Goal: Task Accomplishment & Management: Use online tool/utility

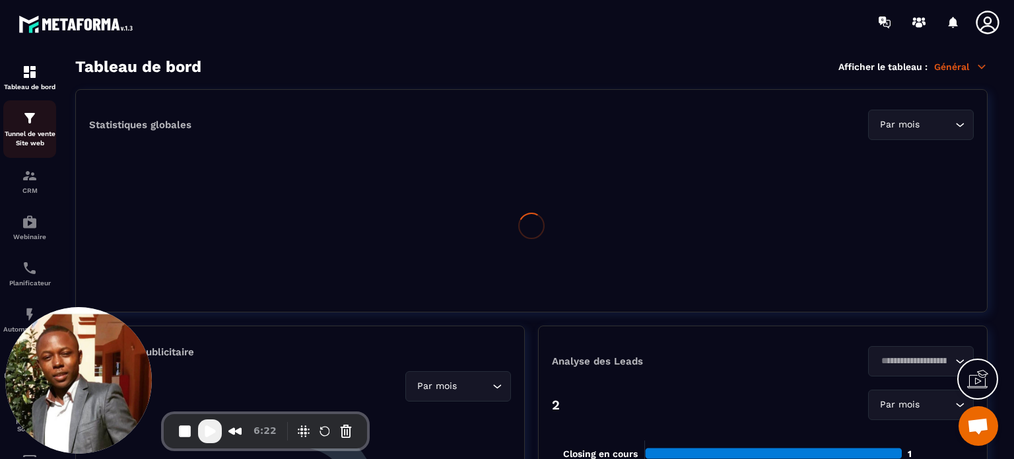
click at [24, 125] on img at bounding box center [30, 118] width 16 height 16
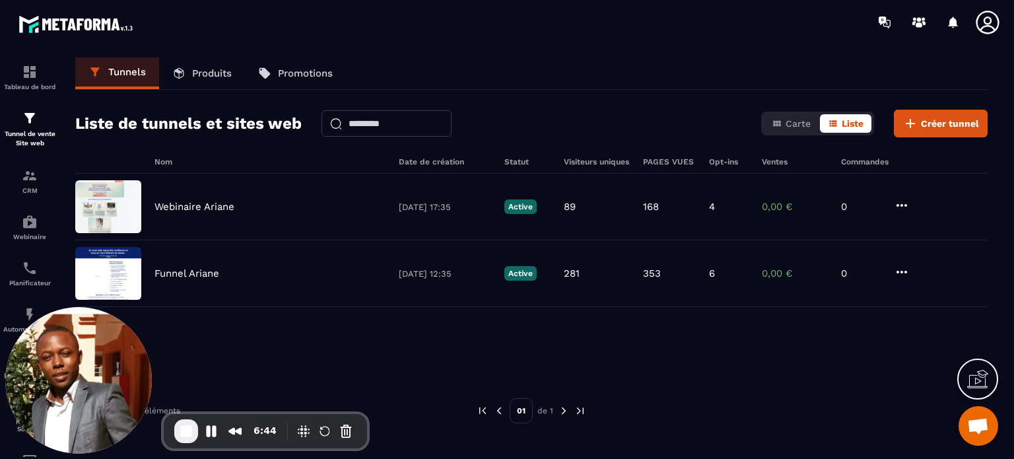
click at [210, 79] on p "Produits" at bounding box center [212, 73] width 40 height 12
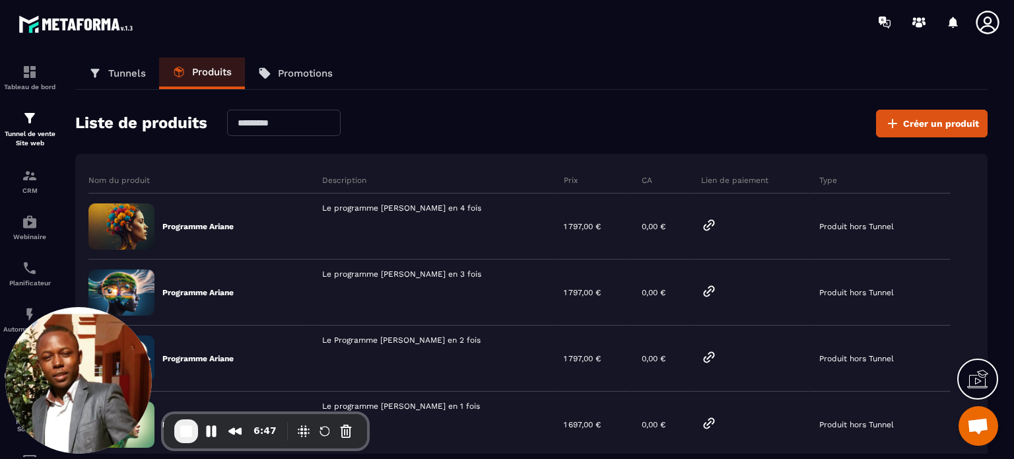
click at [697, 115] on div "Liste de produits Créer un produit" at bounding box center [531, 124] width 912 height 28
click at [697, 193] on div at bounding box center [750, 226] width 118 height 66
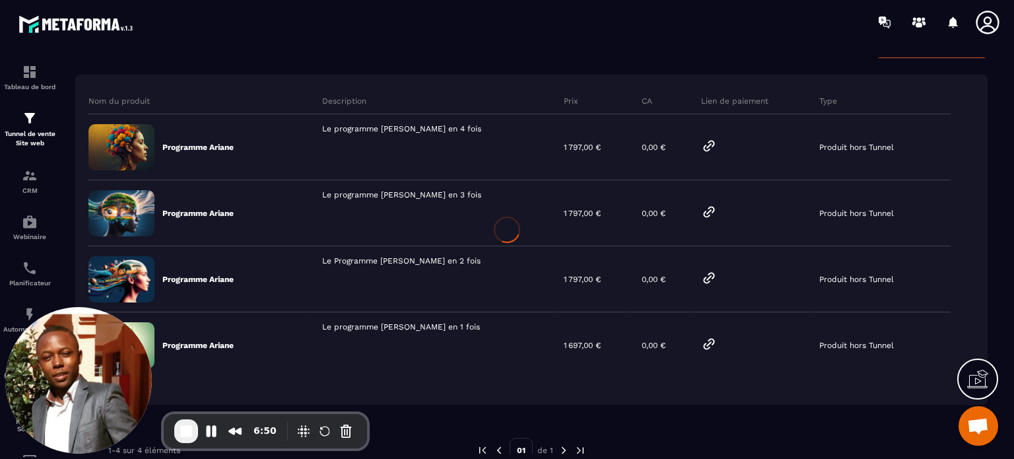
scroll to position [121, 0]
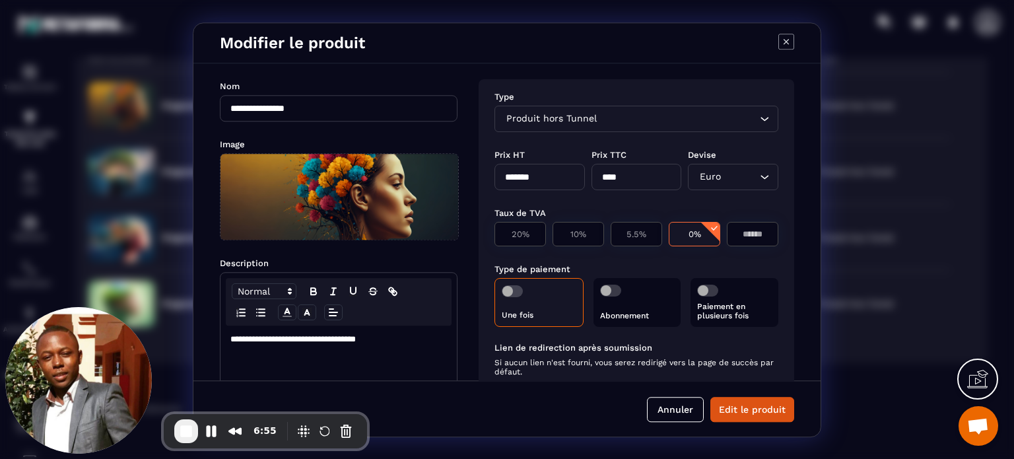
click at [779, 38] on icon "Modal window" at bounding box center [786, 42] width 16 height 16
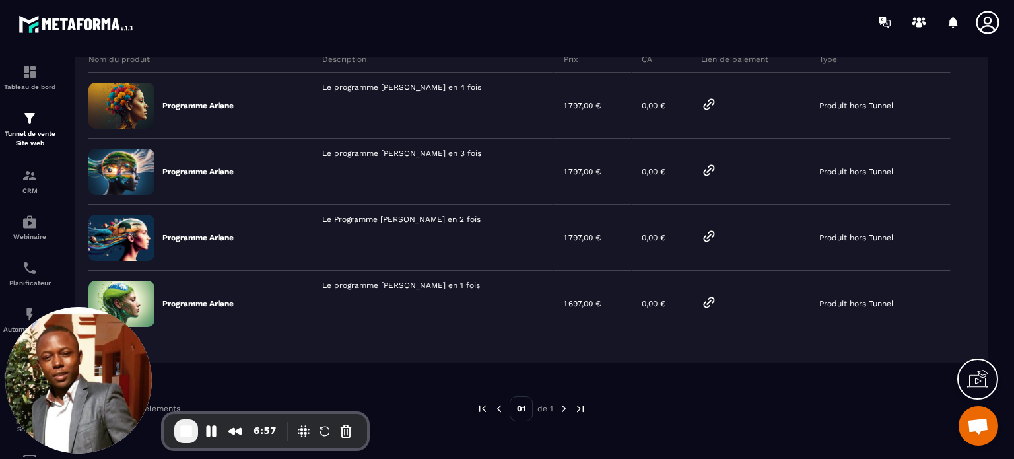
click at [739, 377] on div "Nom du produit Description Prix CA Lien de paiement Type Programme Ariane Le pr…" at bounding box center [531, 227] width 912 height 388
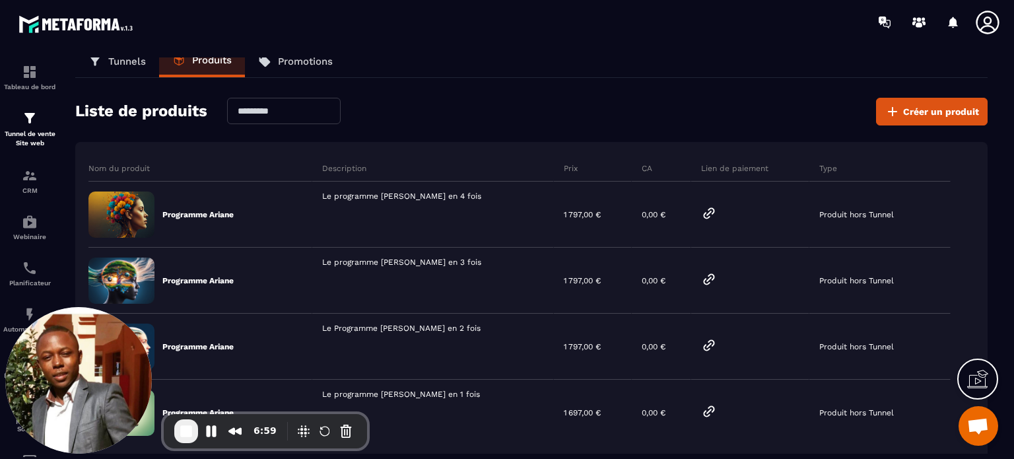
scroll to position [0, 0]
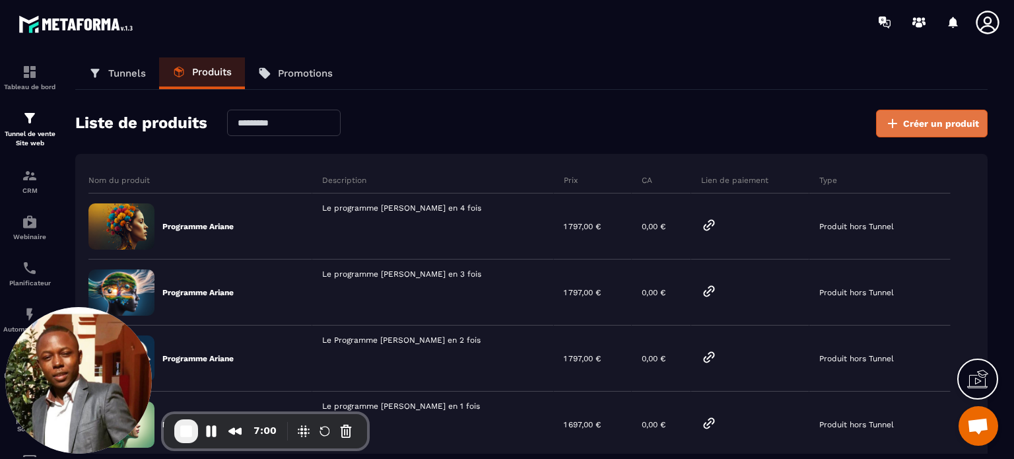
click at [920, 134] on button "Créer un produit" at bounding box center [932, 124] width 112 height 28
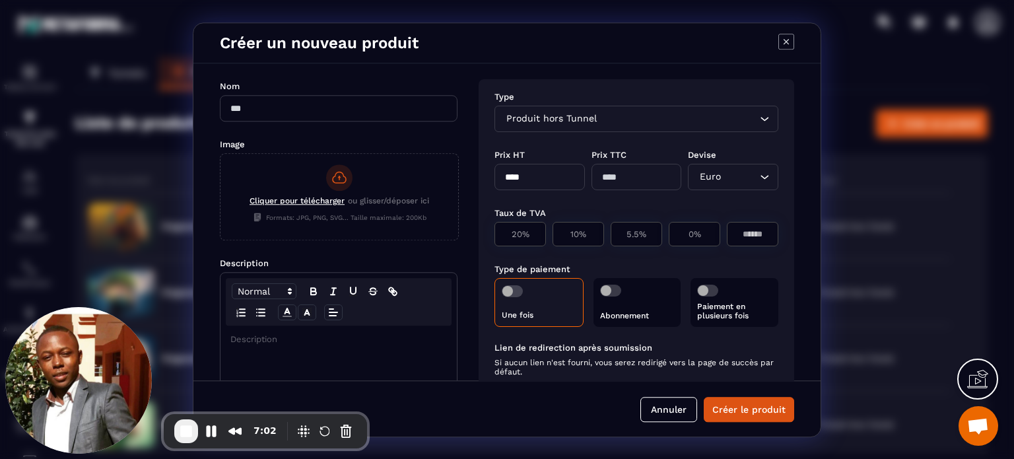
click at [368, 113] on input "Modal window" at bounding box center [339, 108] width 238 height 26
type input "**********"
click at [559, 114] on div "Produit hors Tunnel" at bounding box center [630, 119] width 256 height 15
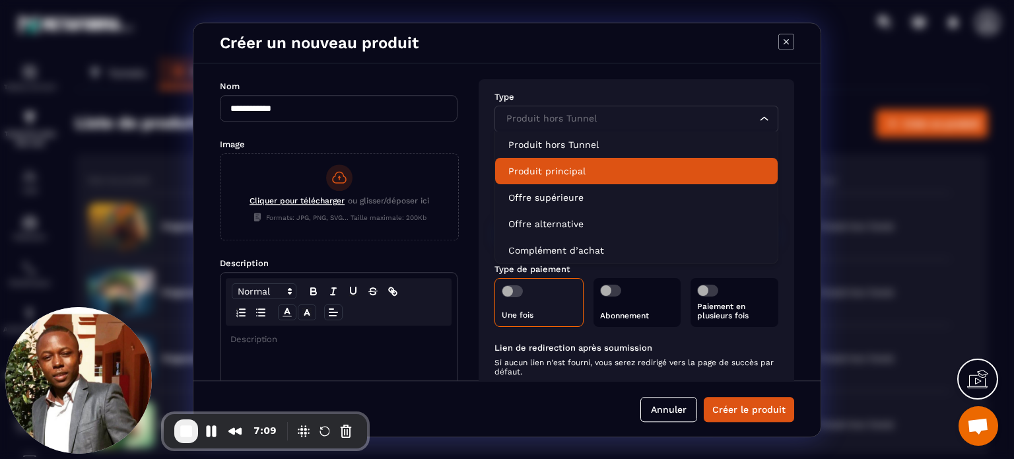
click at [540, 172] on p "Produit principal" at bounding box center [636, 170] width 256 height 13
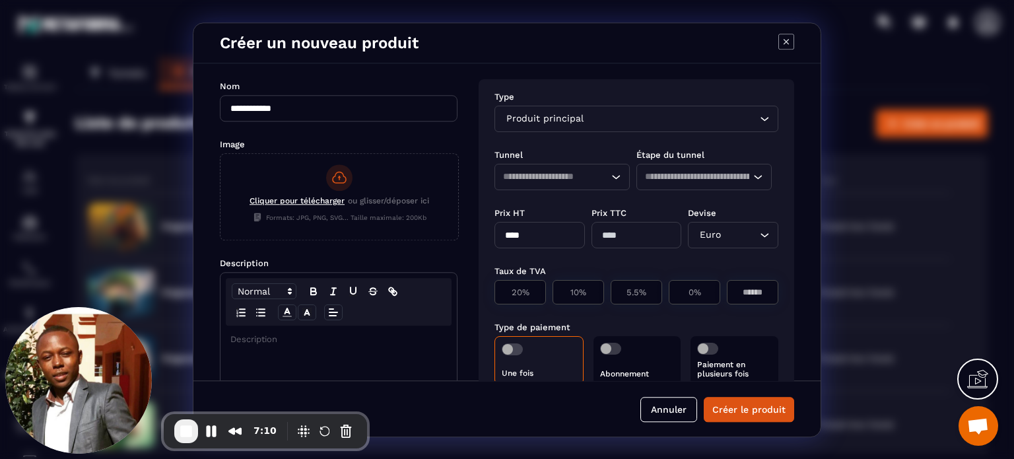
click at [547, 169] on div "Loading..." at bounding box center [561, 177] width 135 height 26
click at [541, 230] on p "Funnel Ariane" at bounding box center [562, 228] width 108 height 13
click at [701, 173] on input "Search for option" at bounding box center [697, 177] width 105 height 15
click at [782, 43] on icon "Modal window" at bounding box center [786, 42] width 16 height 16
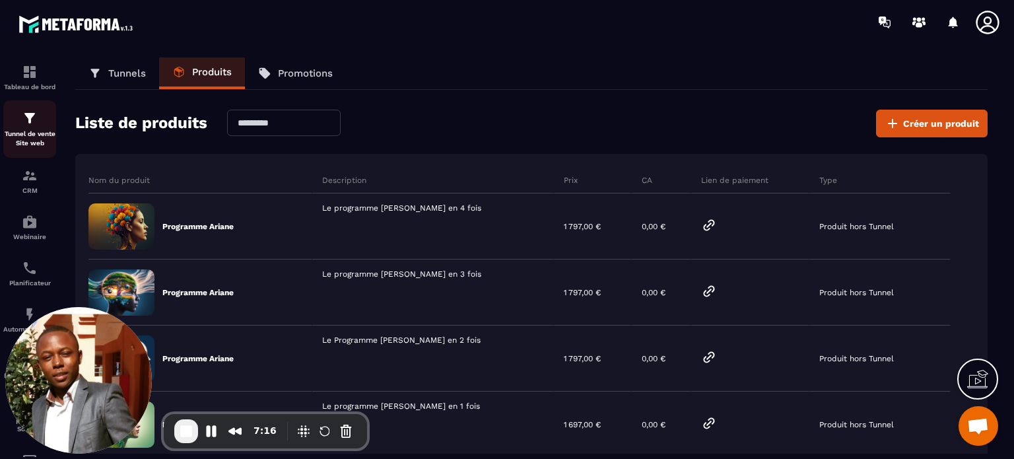
click at [26, 136] on p "Tunnel de vente Site web" at bounding box center [29, 138] width 53 height 18
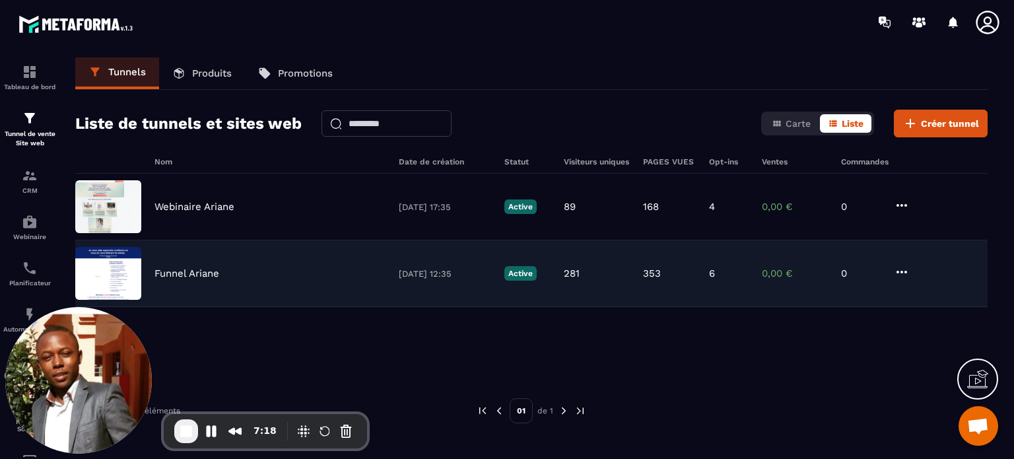
click at [218, 268] on p "Funnel Ariane" at bounding box center [186, 273] width 65 height 12
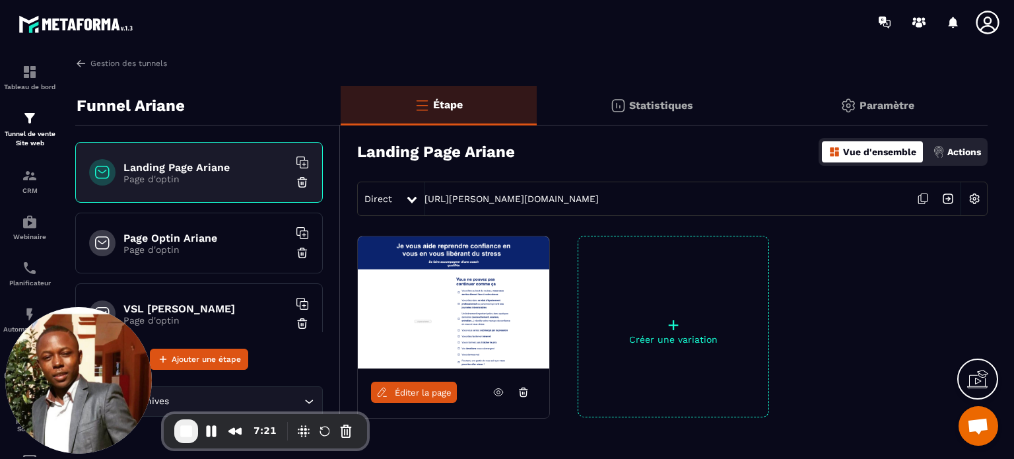
scroll to position [91, 0]
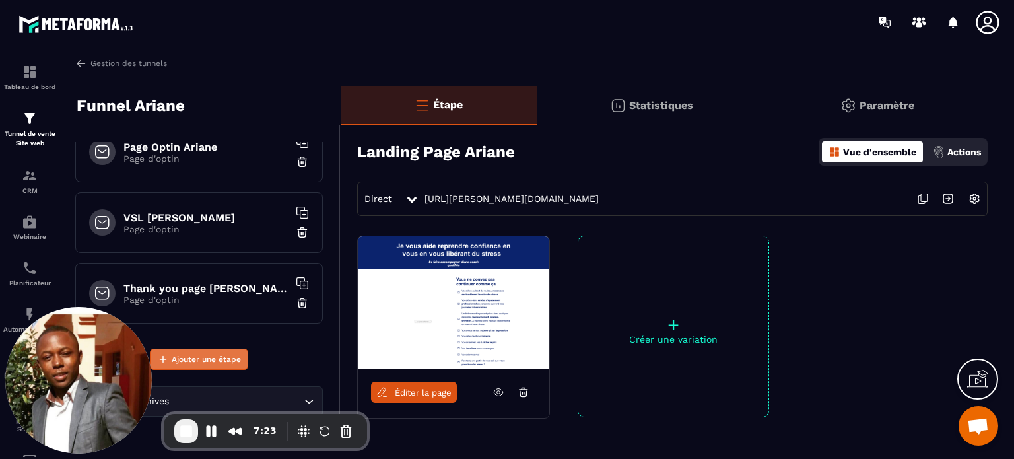
click at [198, 356] on span "Ajouter une étape" at bounding box center [206, 358] width 69 height 13
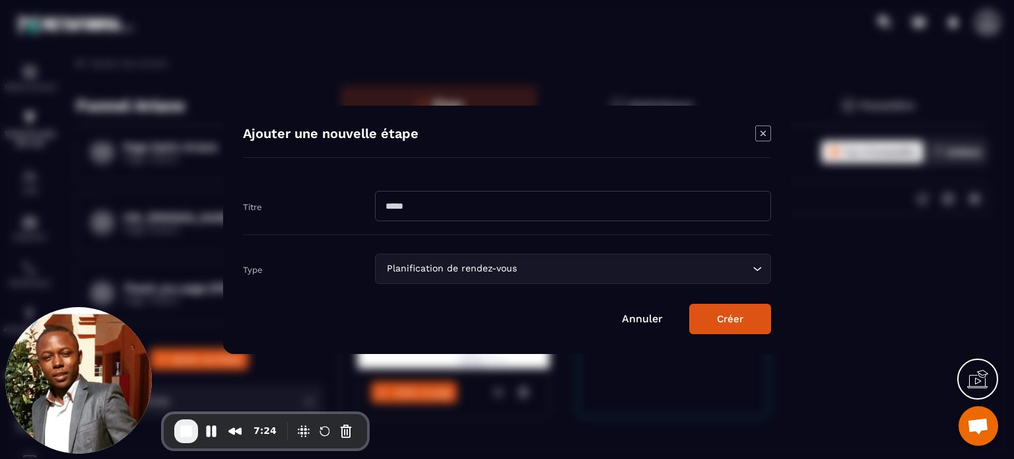
click at [479, 216] on input "Modal window" at bounding box center [573, 206] width 396 height 30
type input "**********"
click at [446, 283] on div "Planification de rendez-vous Loading..." at bounding box center [573, 268] width 396 height 30
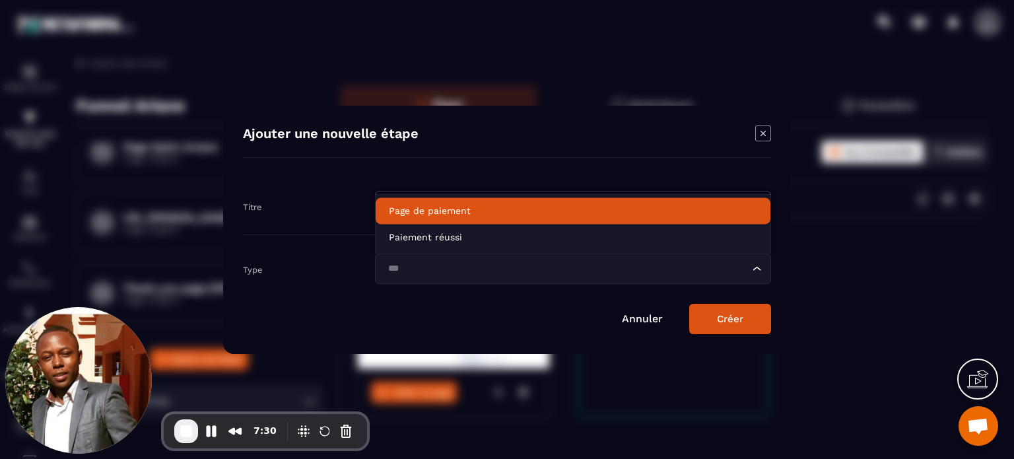
type input "***"
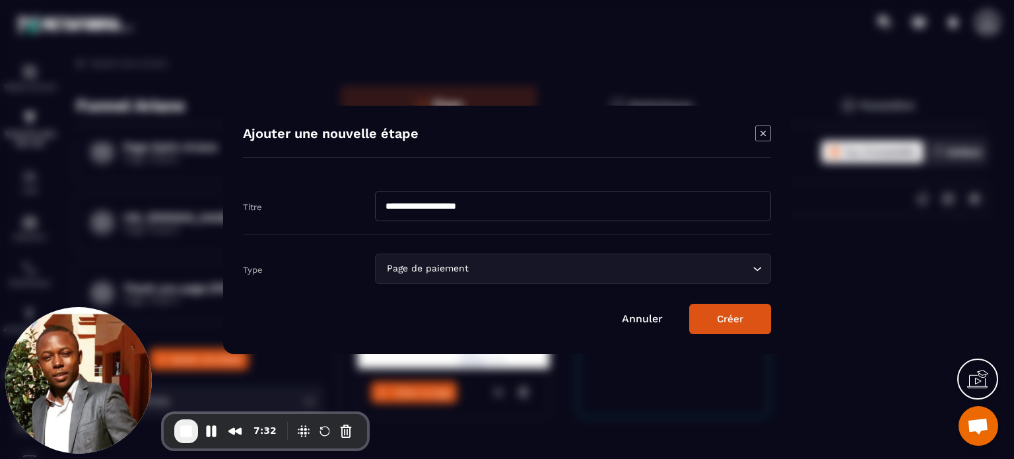
click at [750, 318] on button "Créer" at bounding box center [730, 319] width 82 height 30
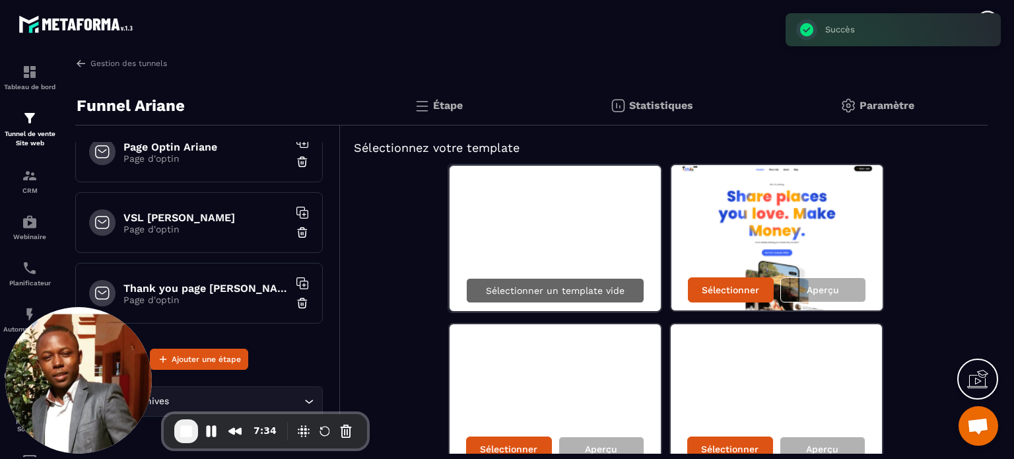
click at [562, 285] on p "Sélectionner un template vide" at bounding box center [555, 290] width 139 height 11
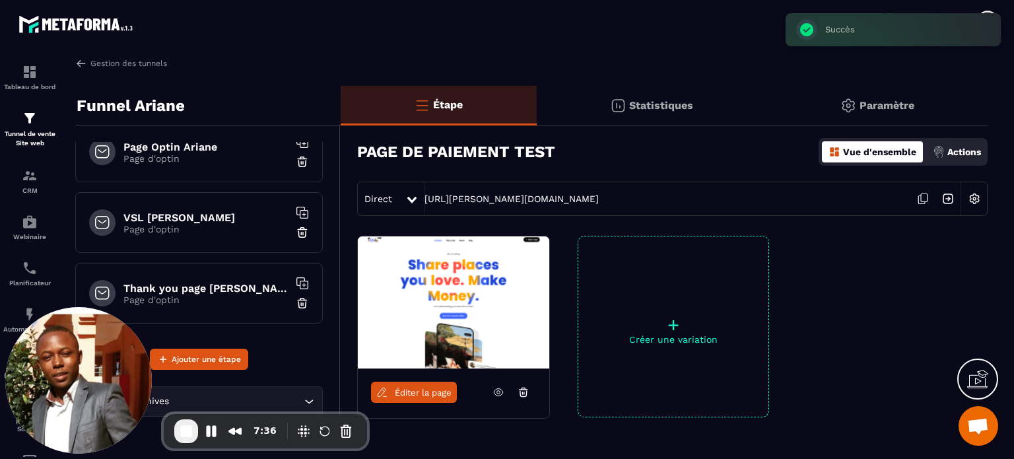
click at [415, 398] on link "Éditer la page" at bounding box center [414, 392] width 86 height 21
